Goal: Transaction & Acquisition: Obtain resource

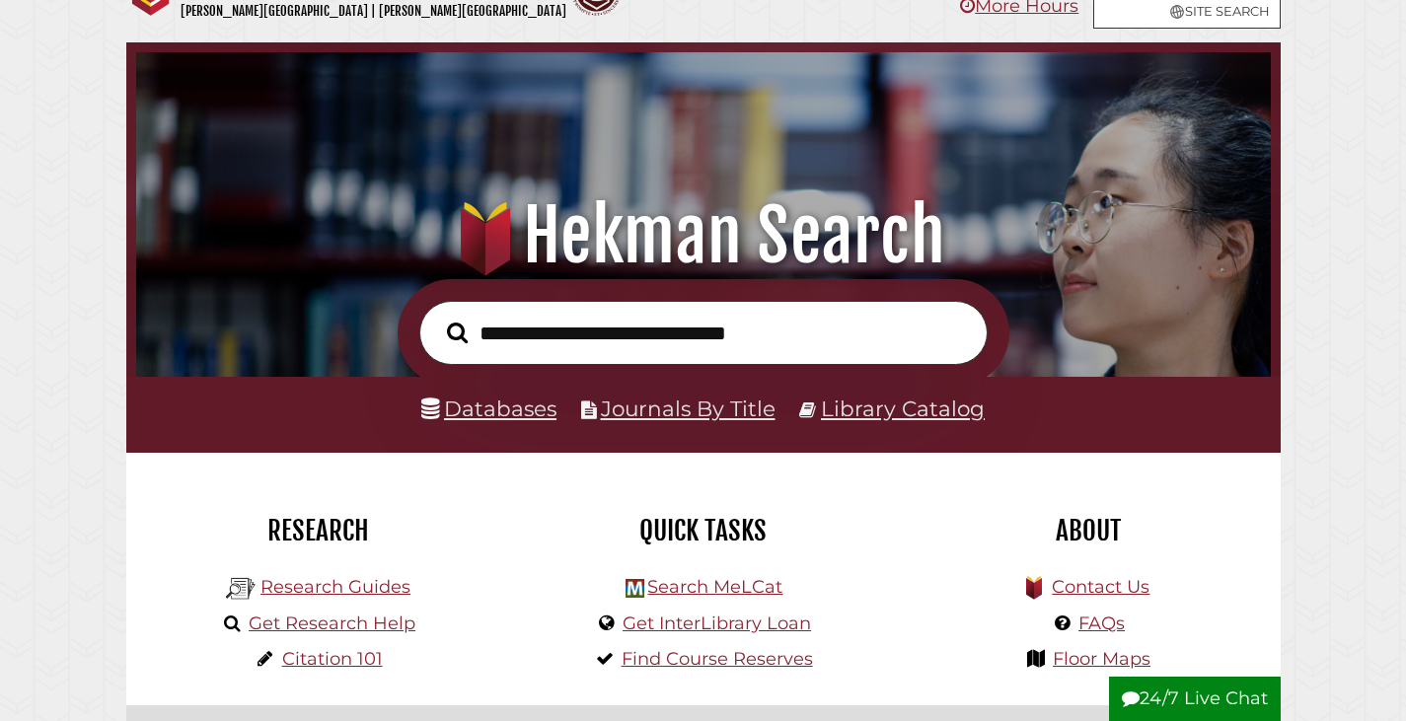
scroll to position [99, 0]
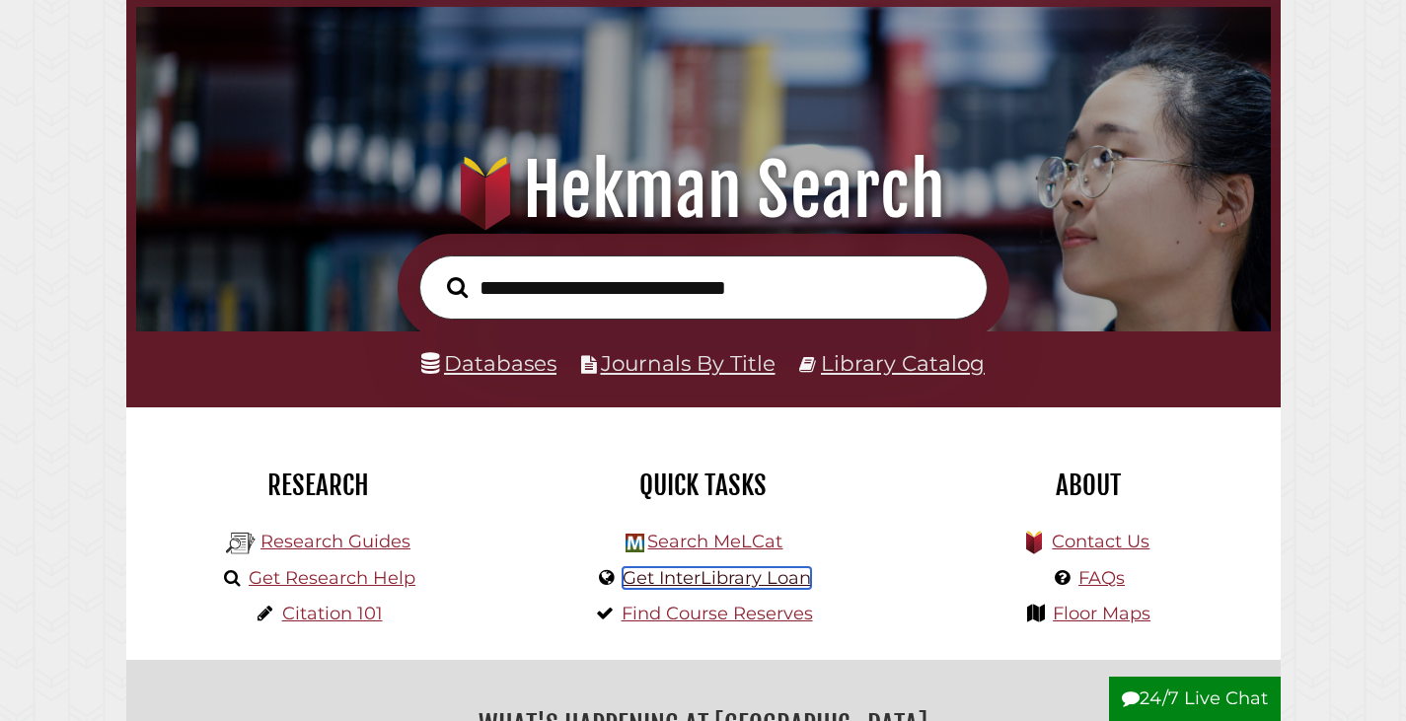
click at [651, 584] on link "Get InterLibrary Loan" at bounding box center [717, 578] width 188 height 22
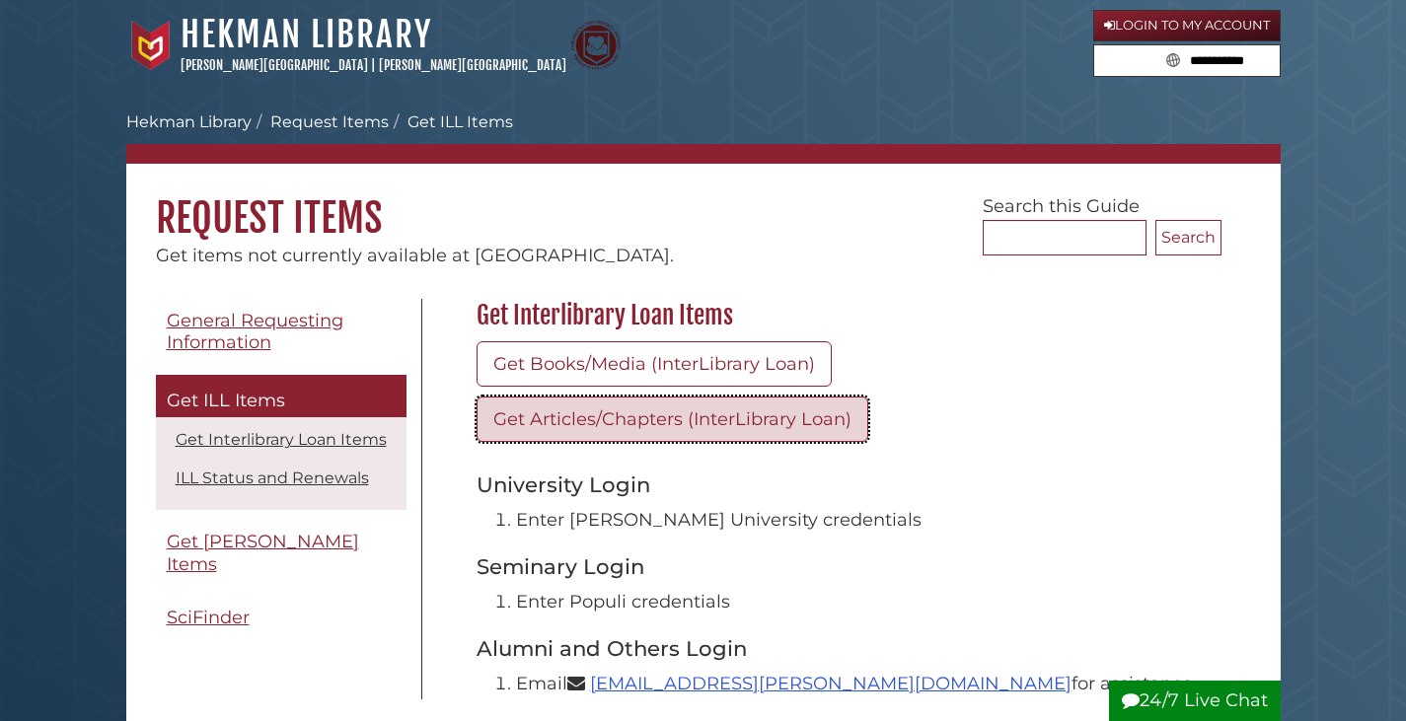
click at [599, 417] on link "Get Articles/Chapters (InterLibrary Loan)" at bounding box center [673, 419] width 392 height 45
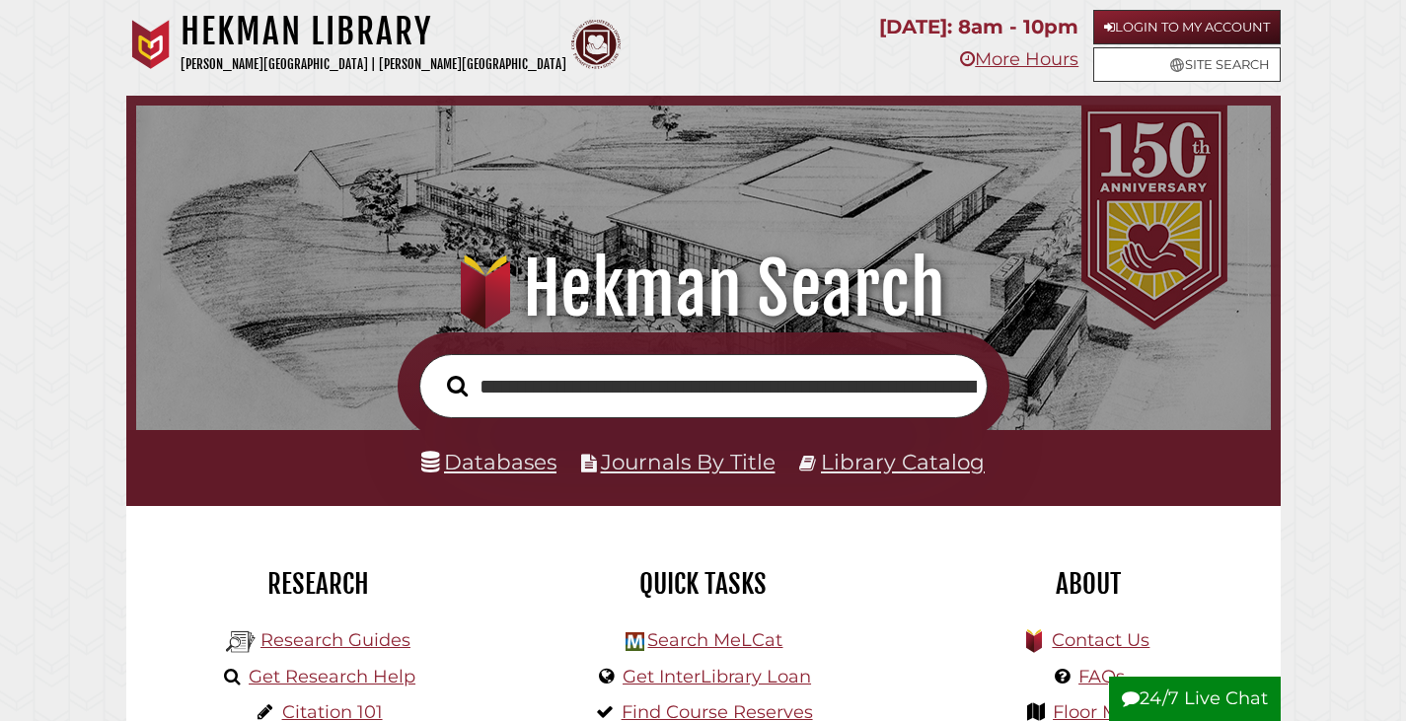
scroll to position [0, 262]
type input "**********"
click at [437, 370] on button "Search" at bounding box center [457, 386] width 40 height 33
